Goal: Information Seeking & Learning: Learn about a topic

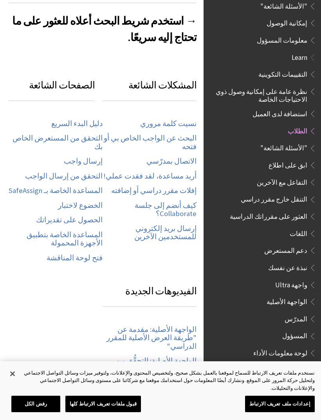
scroll to position [451, 0]
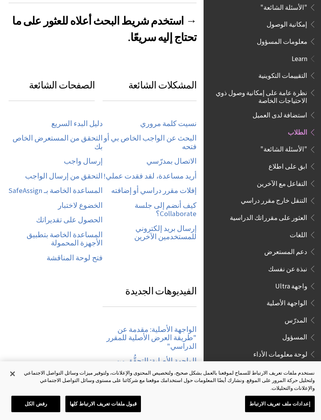
click at [173, 252] on div "يقدم مقطع الفيديو المسرد التالي تمثيلاً مرئيًا وسمعيًا لبعض المعلومات الواردة ف…" at bounding box center [103, 416] width 188 height 1206
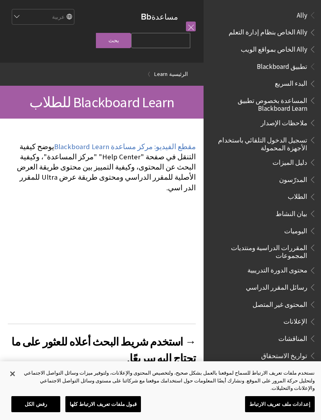
scroll to position [451, 0]
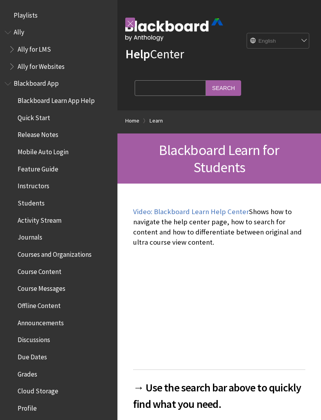
scroll to position [742, 0]
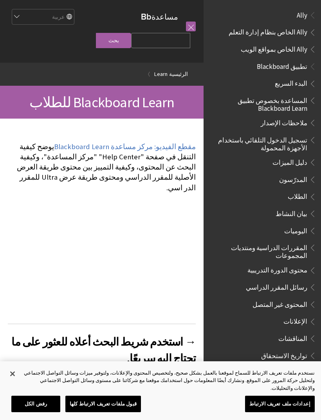
scroll to position [451, 0]
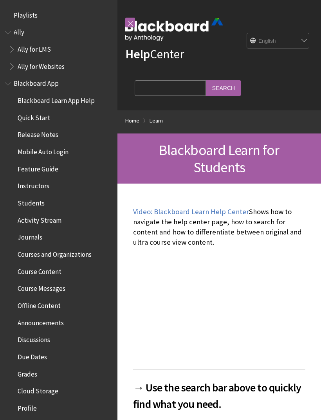
scroll to position [742, 0]
